Goal: Transaction & Acquisition: Purchase product/service

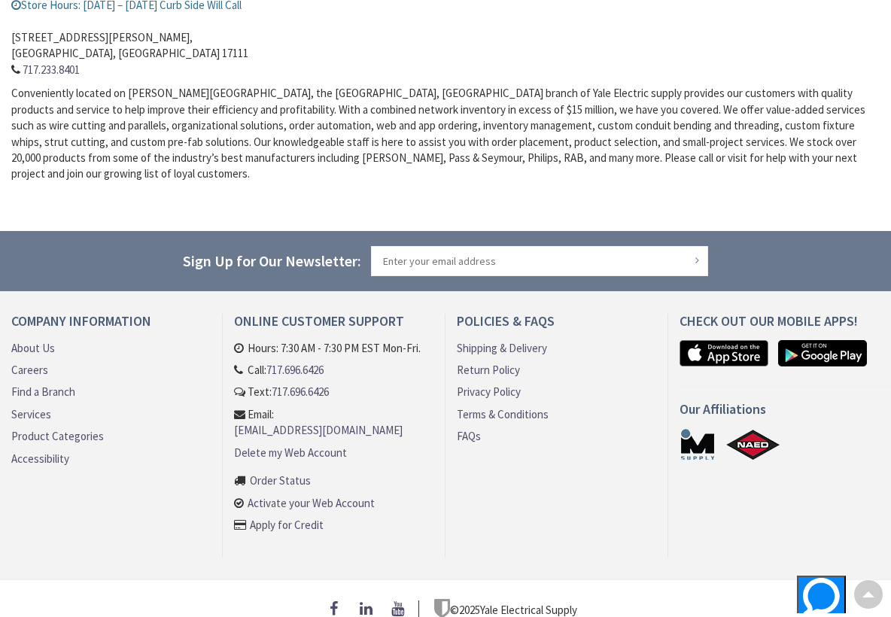
scroll to position [532, 0]
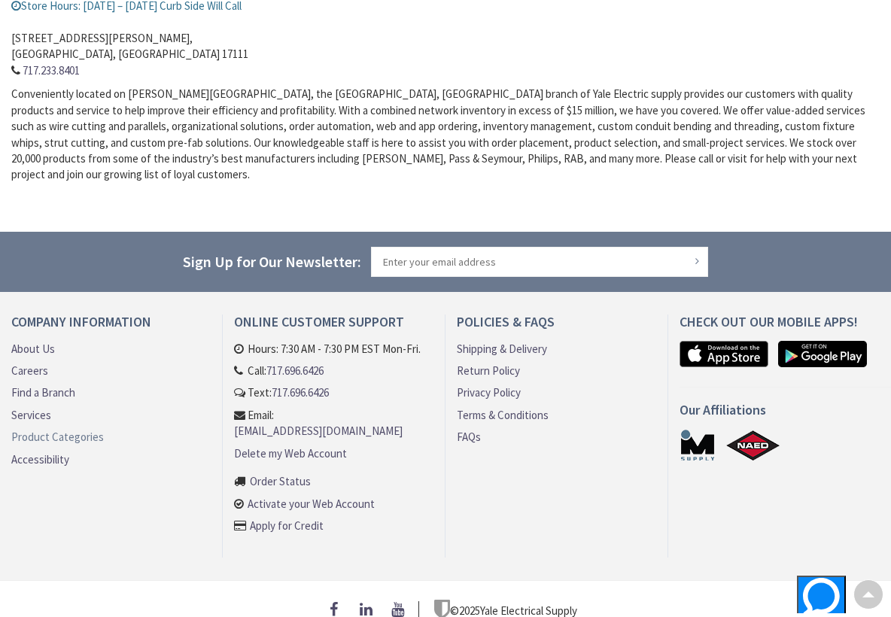
click at [74, 429] on link "Product Categories" at bounding box center [57, 437] width 93 height 16
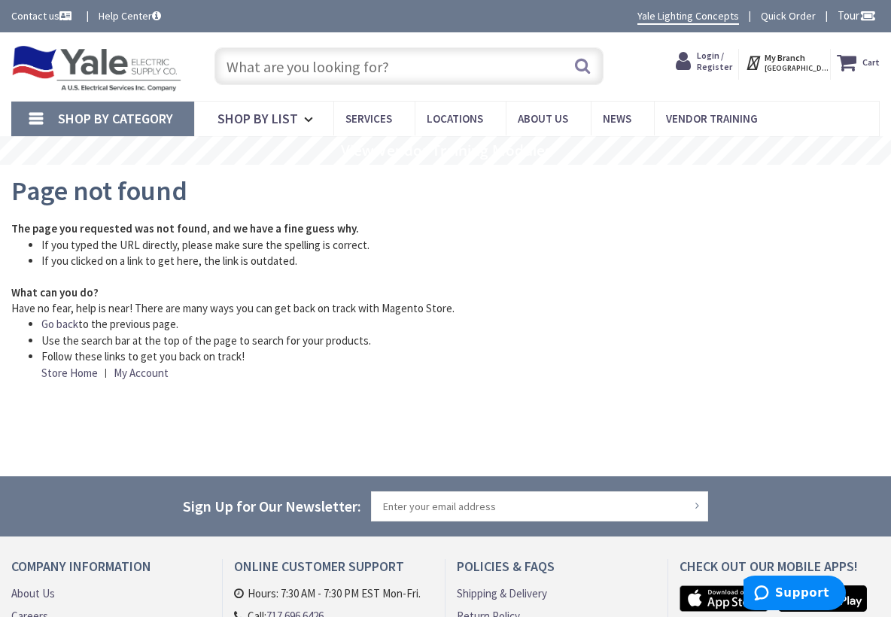
click at [409, 62] on input "text" at bounding box center [408, 66] width 388 height 38
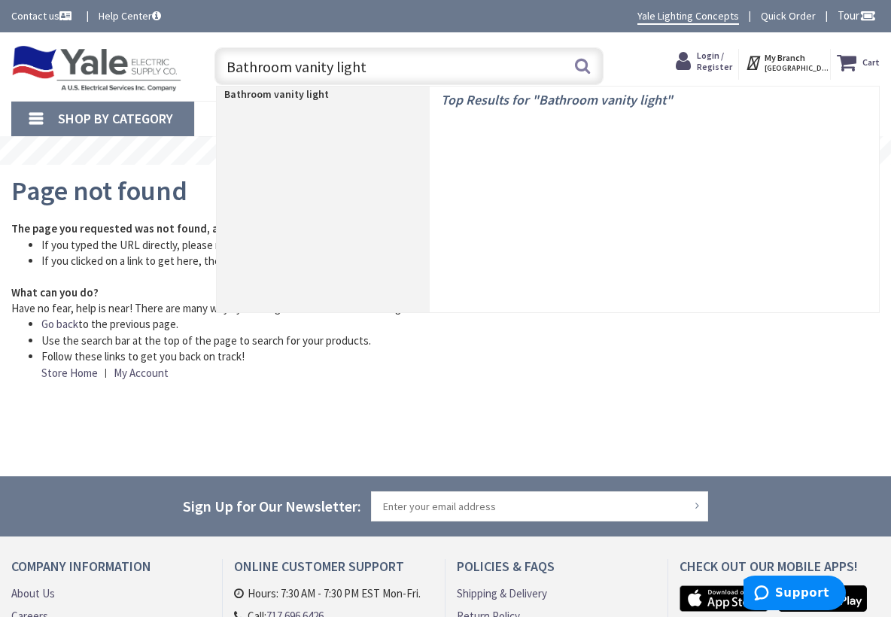
type input "Bathroom vanity lights"
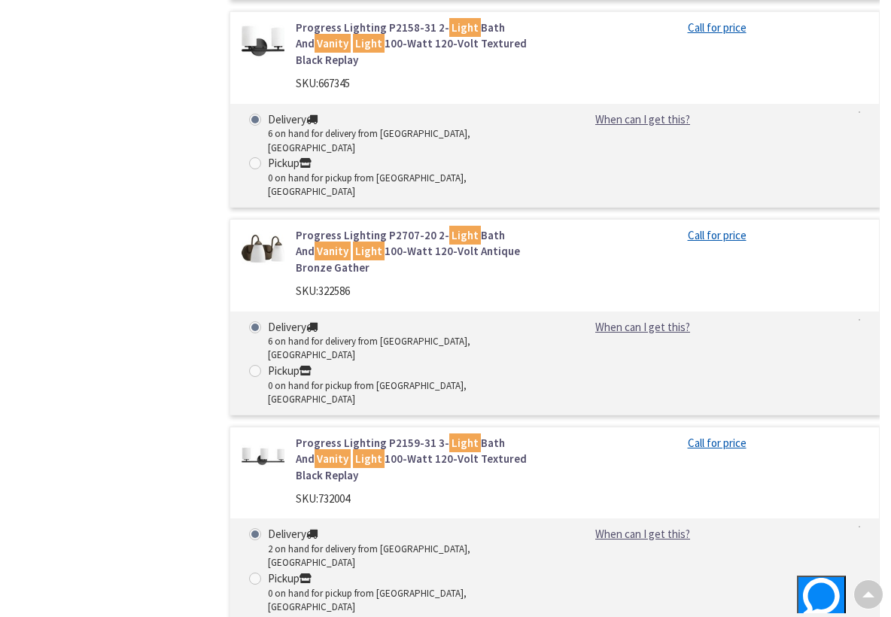
scroll to position [1607, 0]
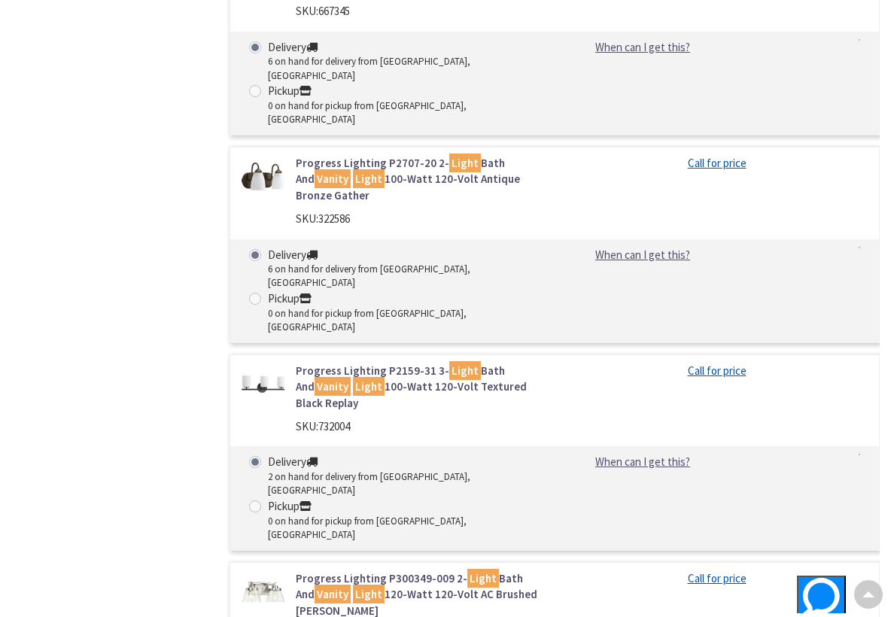
click at [259, 570] on img at bounding box center [262, 591] width 43 height 43
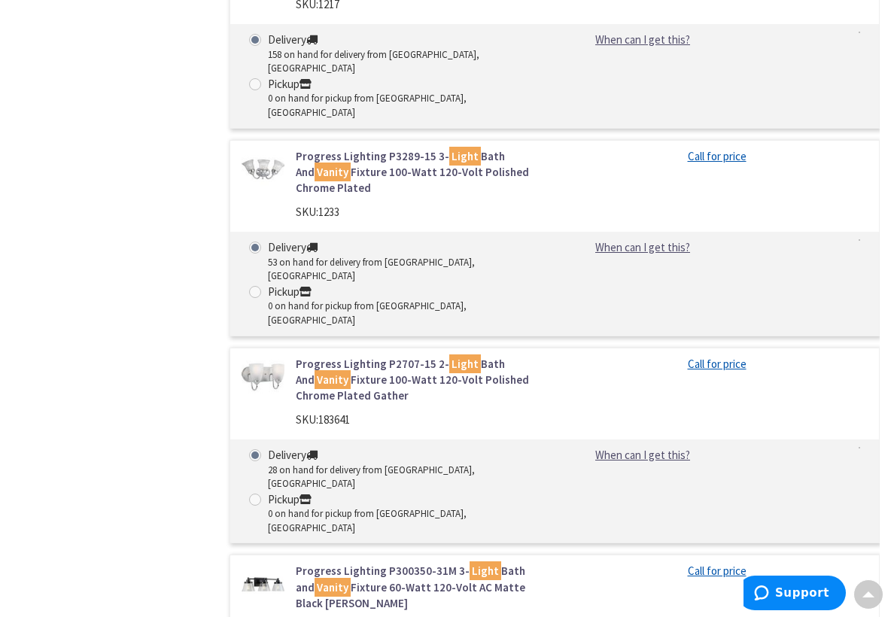
scroll to position [2630, 0]
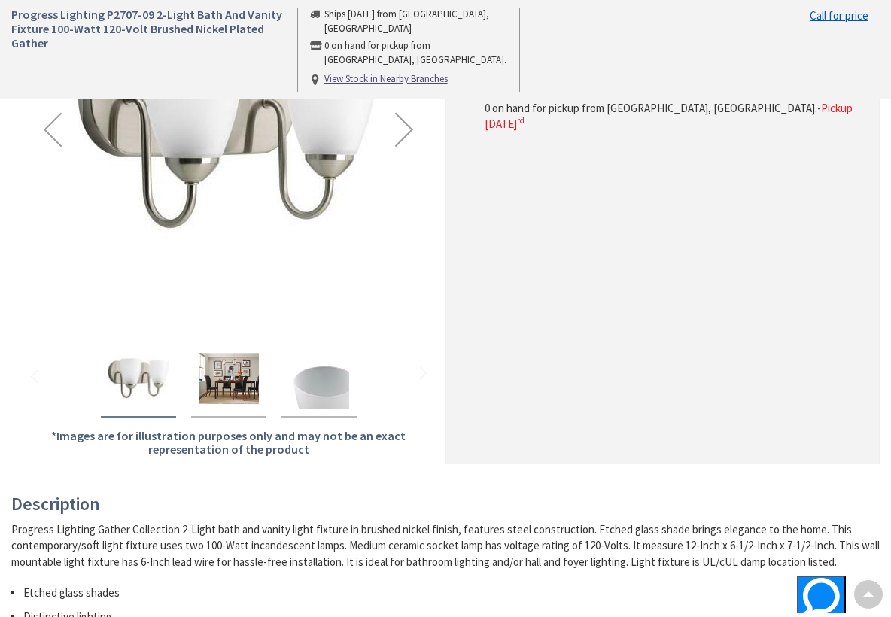
scroll to position [278, 0]
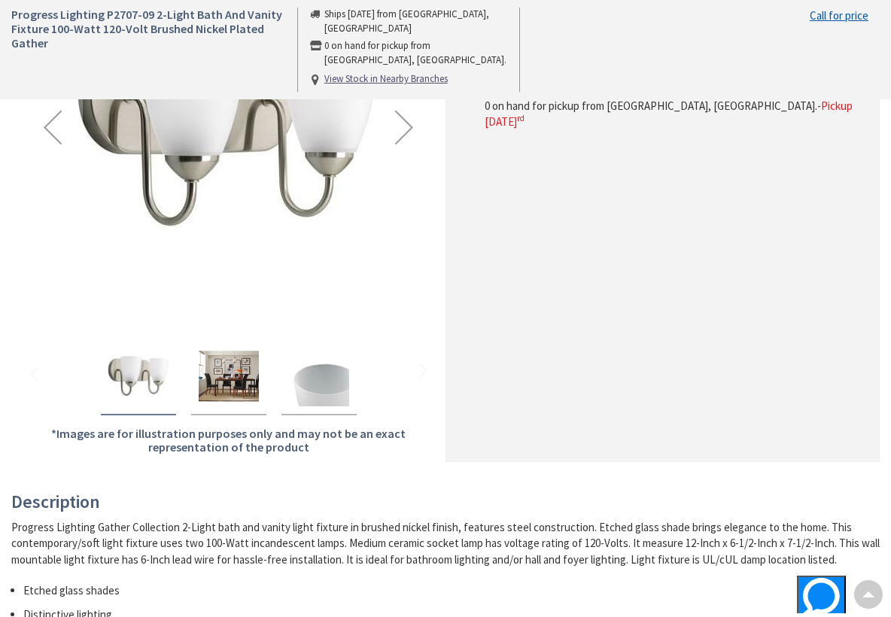
click at [240, 372] on img "Progress Lighting P2707-09 2-Light Bath And Vanity Fixture 100-Watt 120-Volt Br…" at bounding box center [229, 376] width 60 height 60
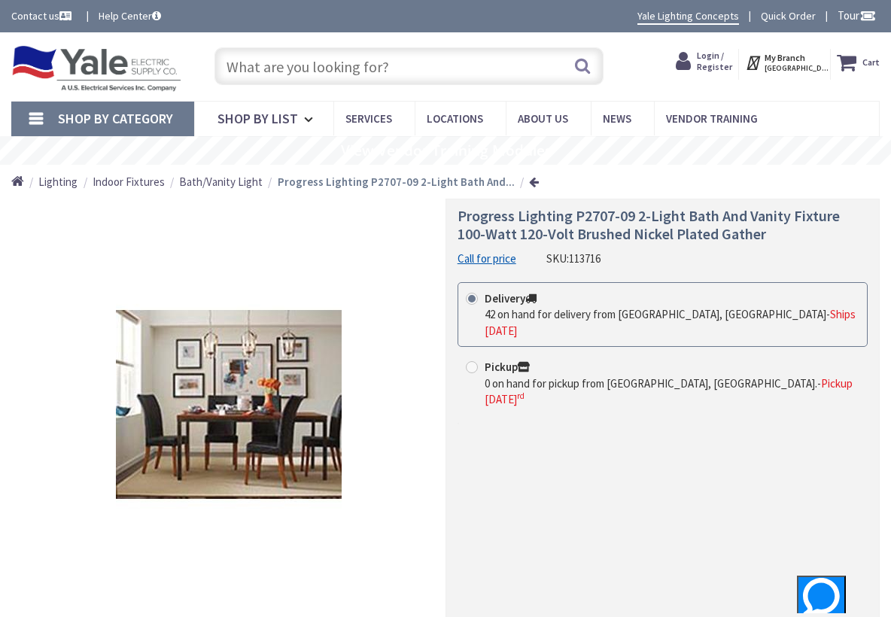
scroll to position [0, 0]
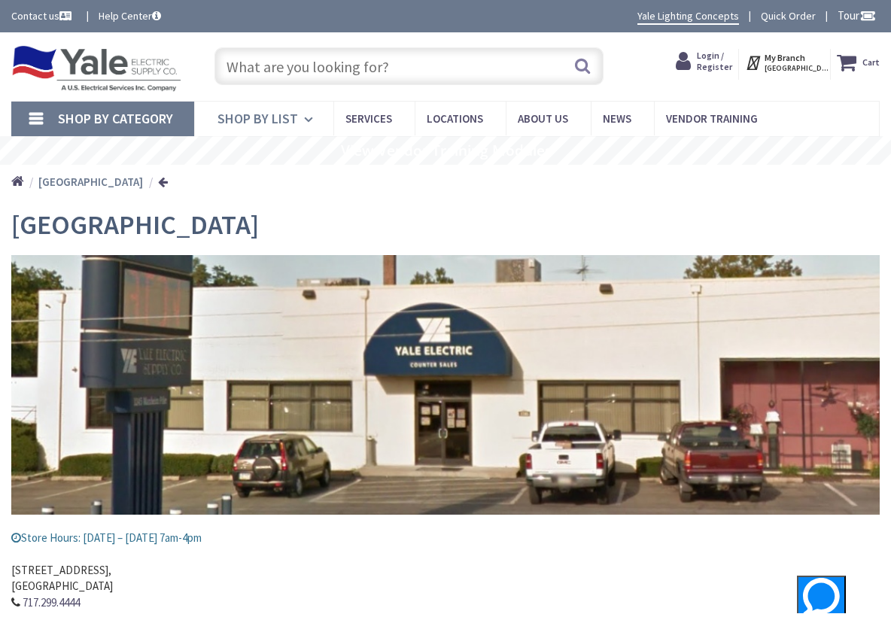
click at [307, 116] on icon at bounding box center [311, 119] width 14 height 33
click at [89, 117] on span "Shop By Category" at bounding box center [115, 118] width 115 height 17
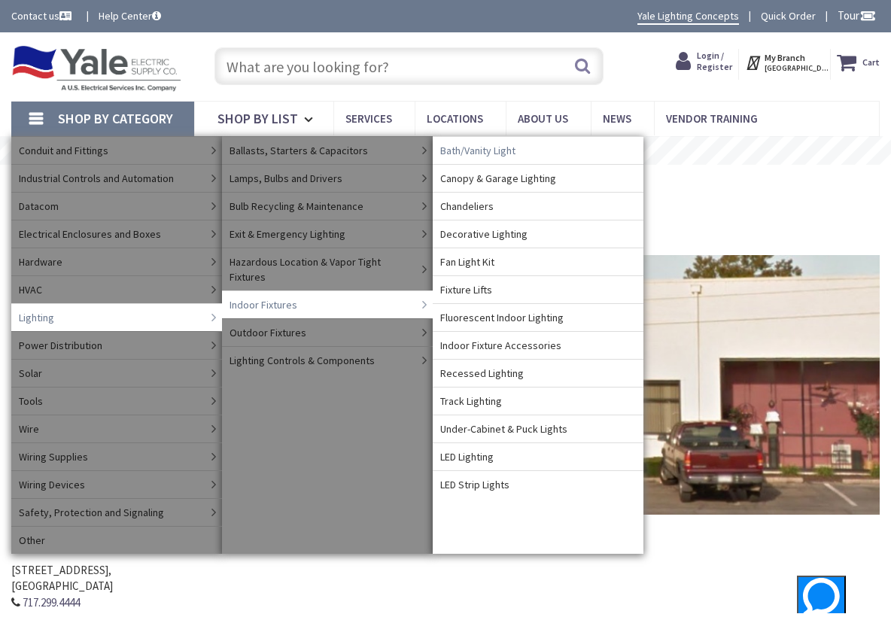
click at [478, 150] on span "Bath/Vanity Light" at bounding box center [477, 150] width 75 height 15
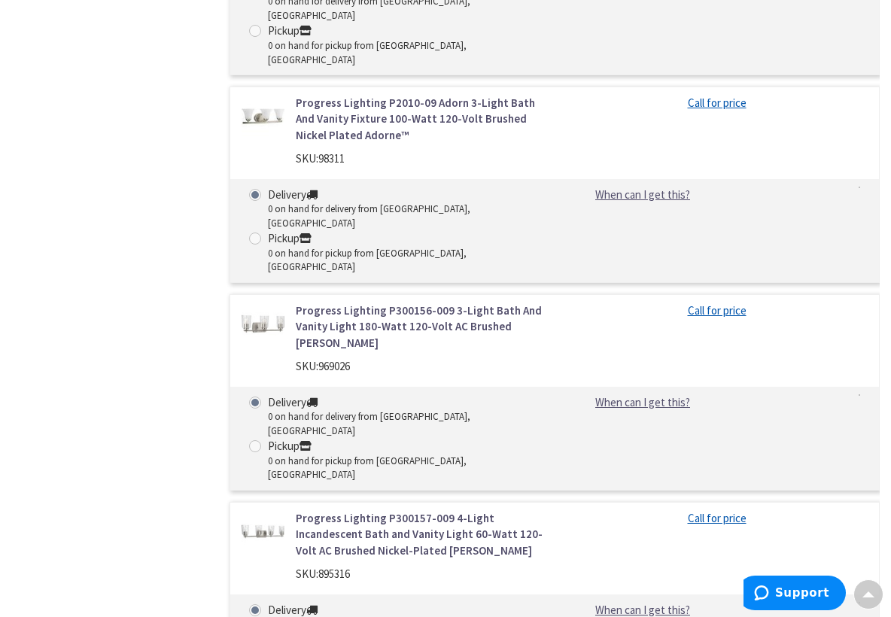
scroll to position [7385, 0]
